Goal: Find specific page/section

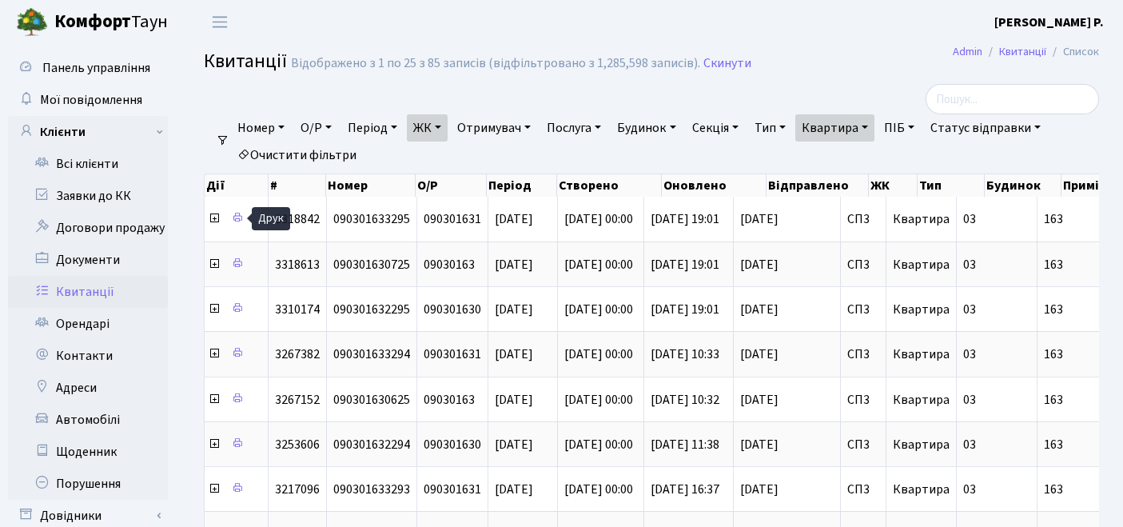
select select "309"
select select "25"
click at [323, 147] on link "Очистити фільтри" at bounding box center [297, 155] width 132 height 27
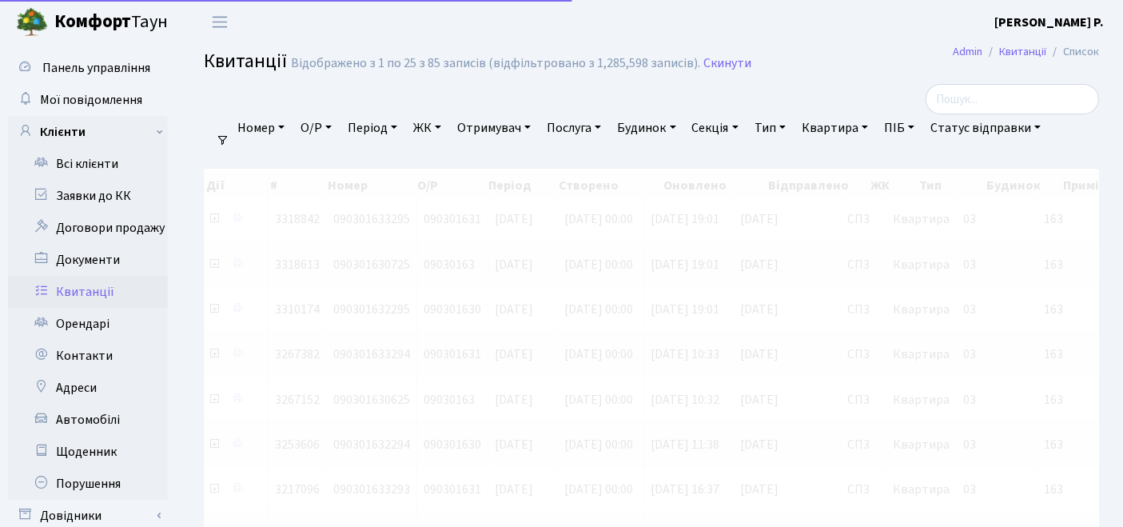
click at [432, 126] on link "ЖК" at bounding box center [427, 127] width 41 height 27
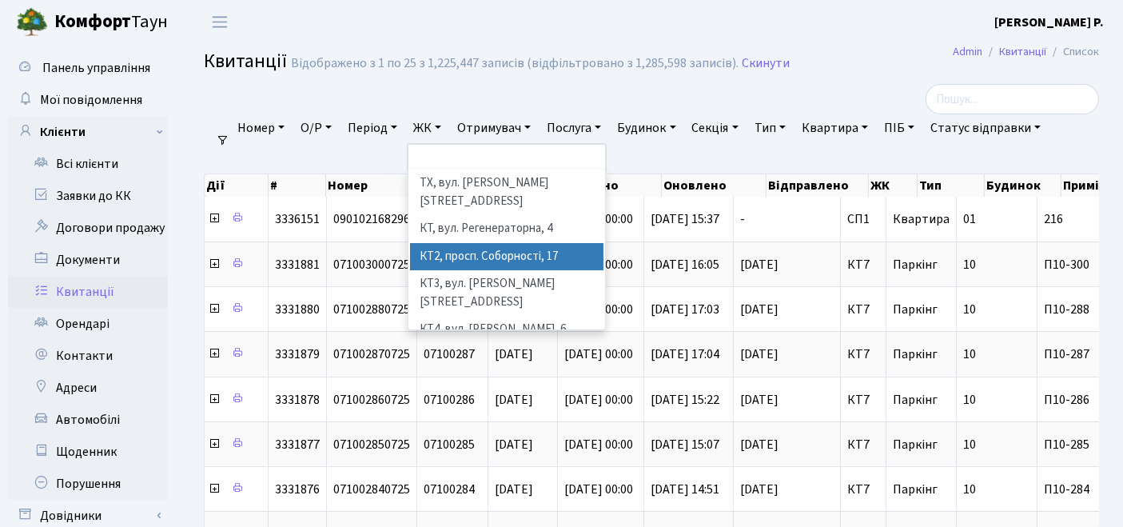
scroll to position [178, 0]
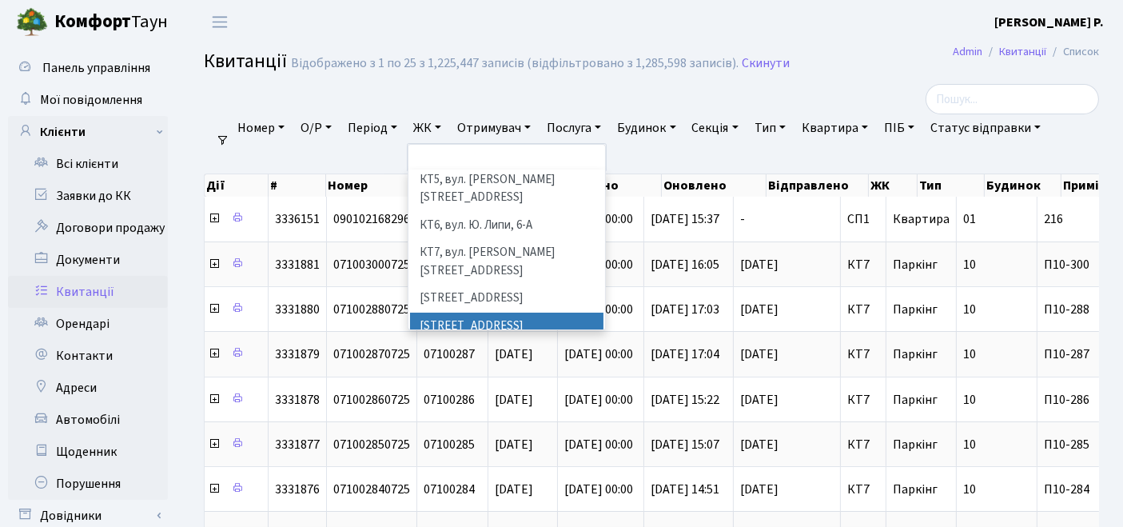
click at [470, 313] on li "[STREET_ADDRESS]" at bounding box center [507, 327] width 194 height 28
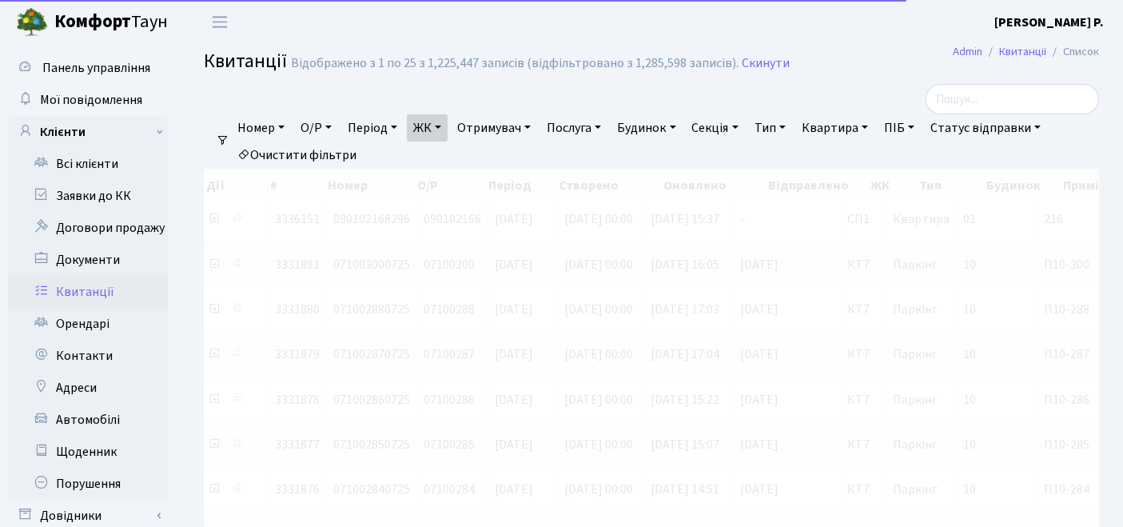
click at [856, 127] on link "Квартира" at bounding box center [835, 127] width 79 height 27
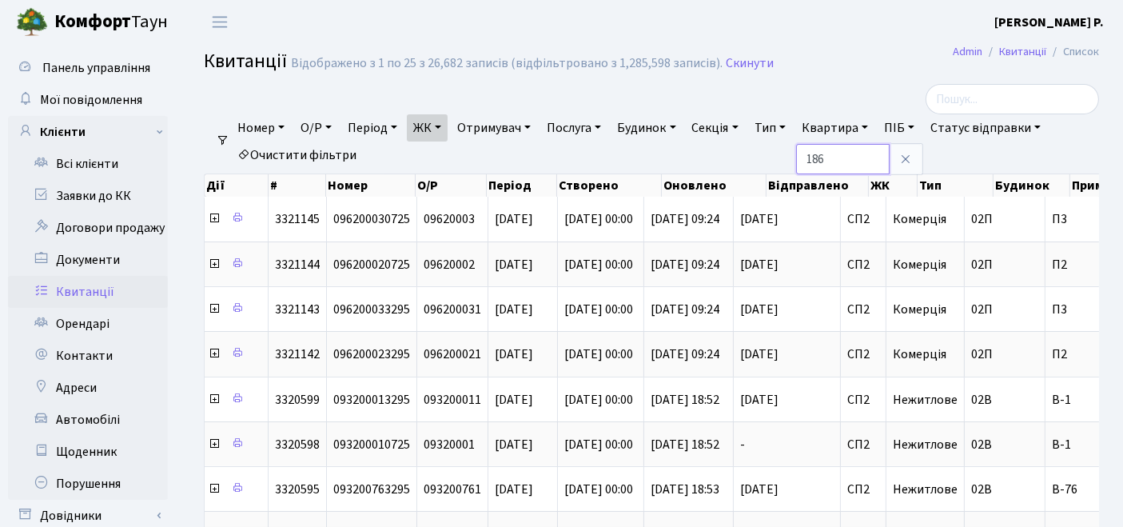
type input "186"
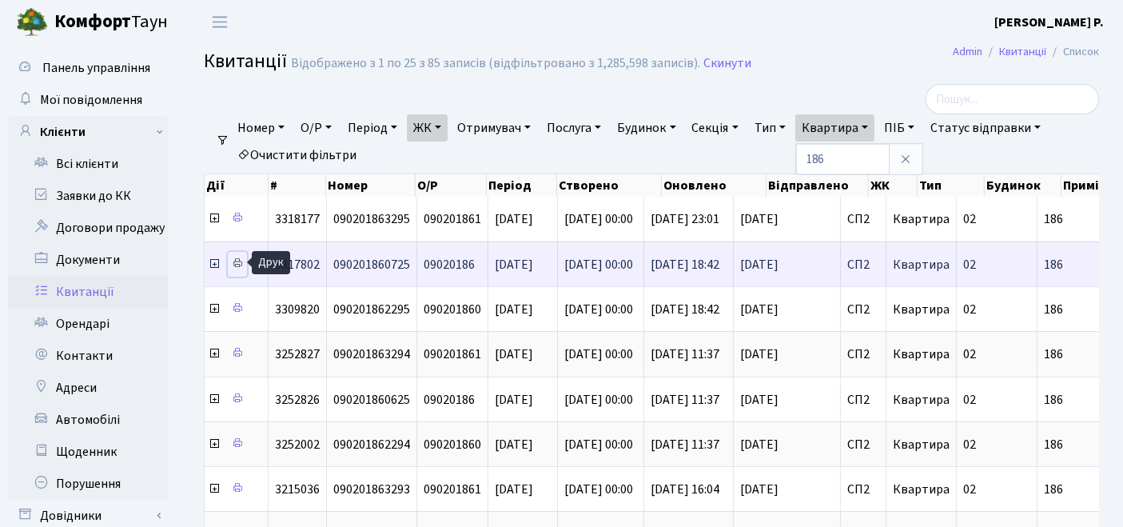
click at [233, 265] on icon at bounding box center [237, 262] width 11 height 11
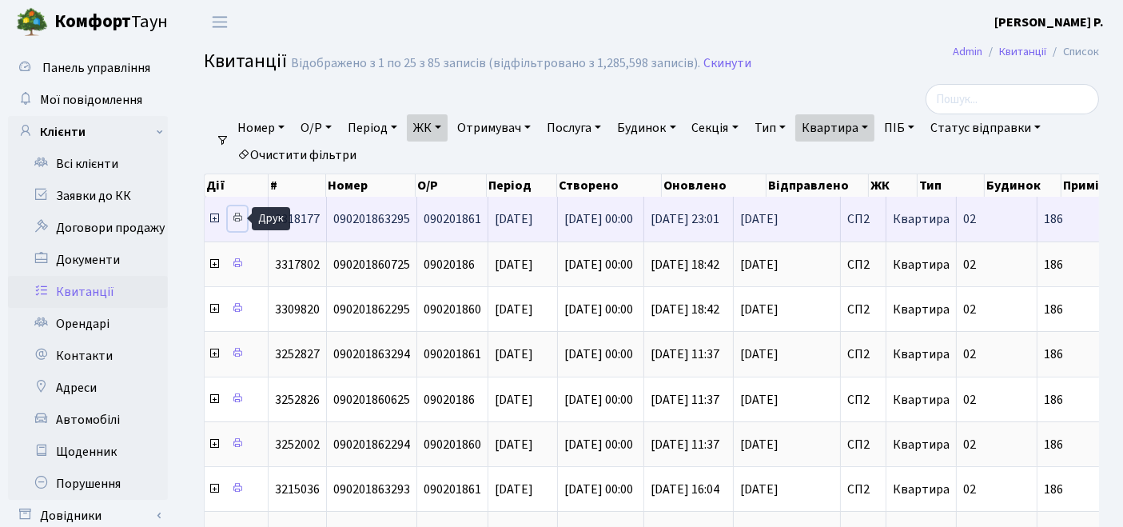
click at [243, 212] on link at bounding box center [237, 218] width 19 height 25
